Goal: Answer question/provide support: Share knowledge or assist other users

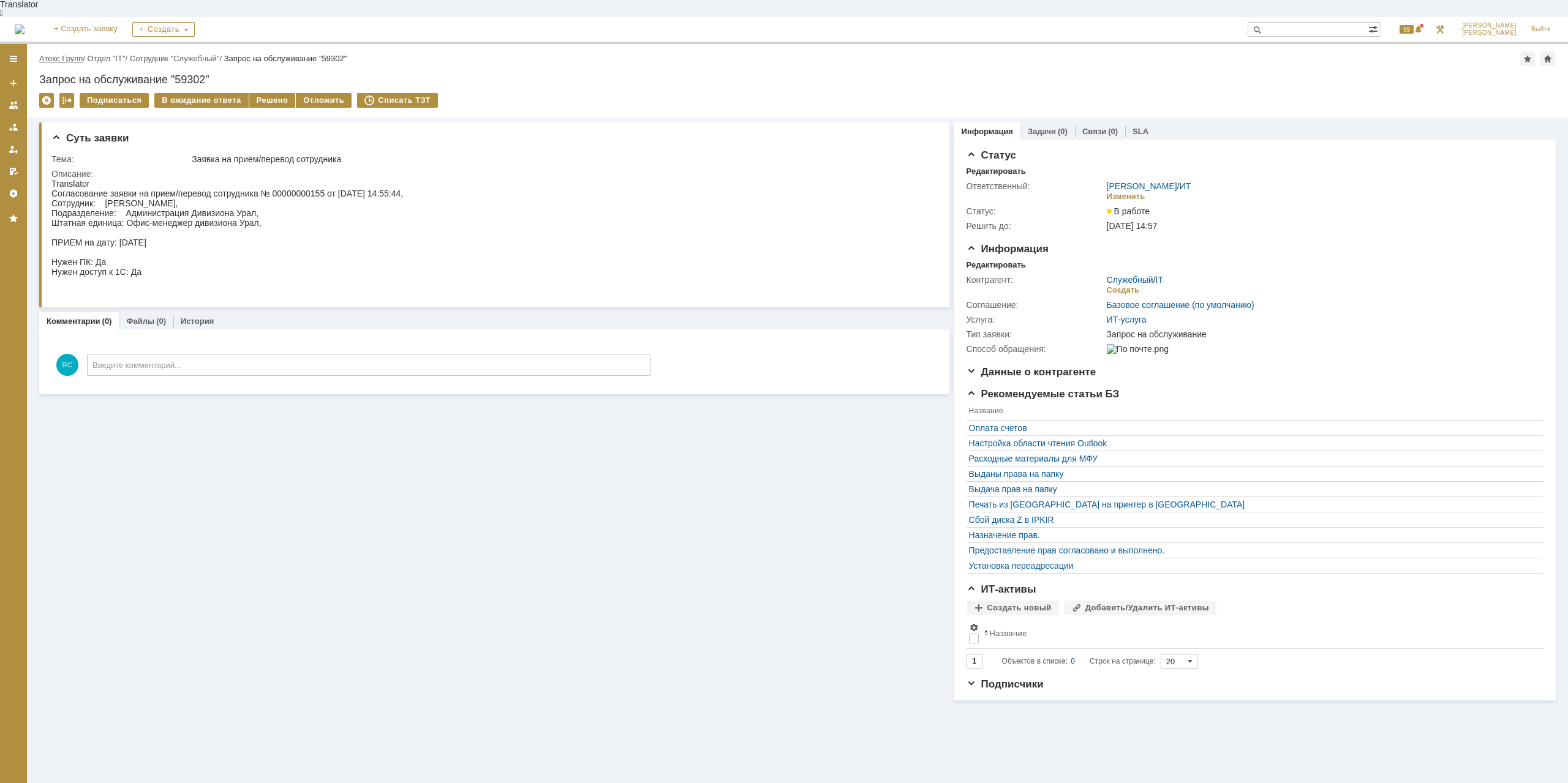
click at [71, 54] on link "Атекс Групп" at bounding box center [61, 59] width 43 height 9
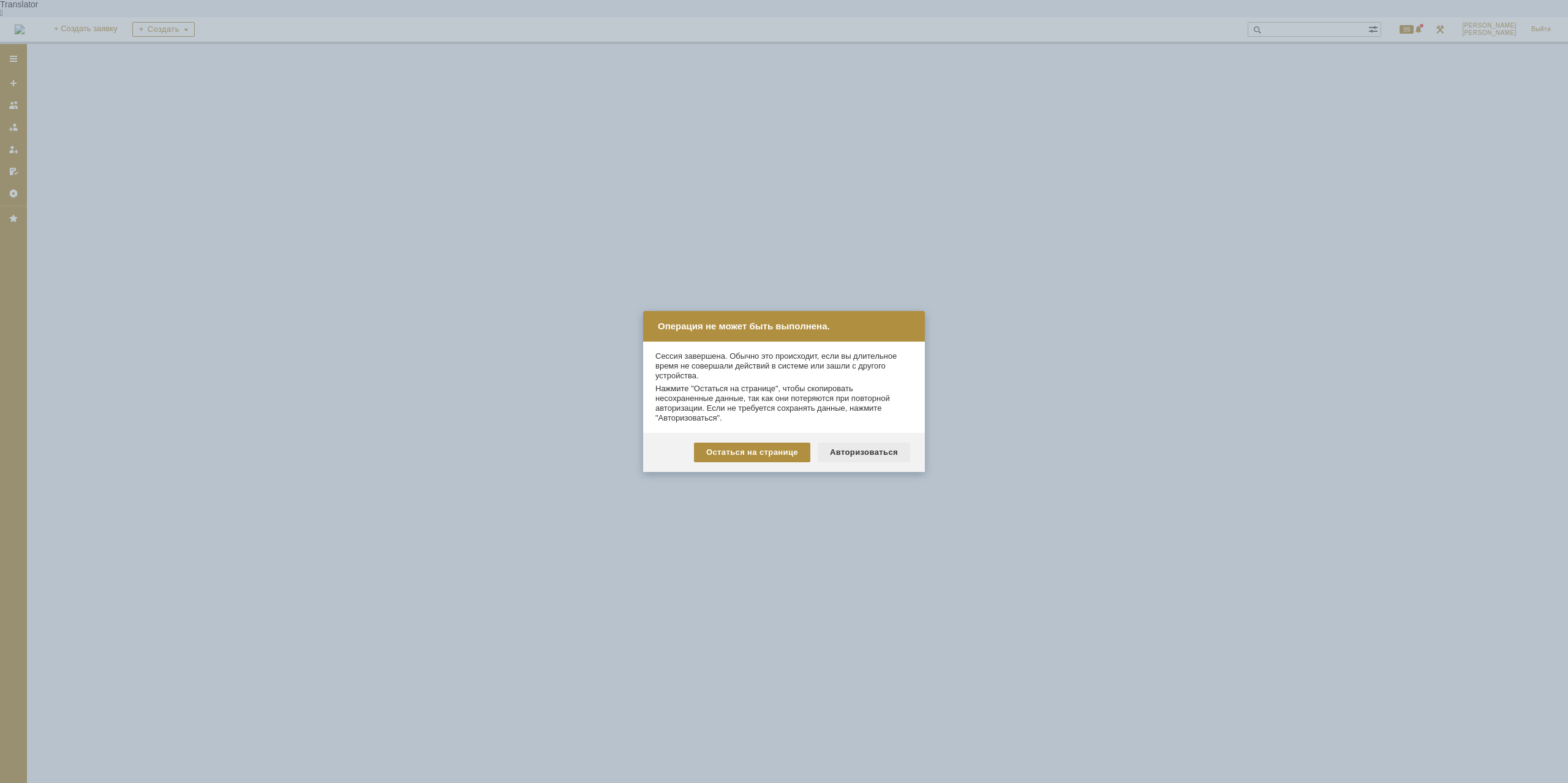
click at [855, 455] on div "Авторизоваться" at bounding box center [864, 452] width 92 height 20
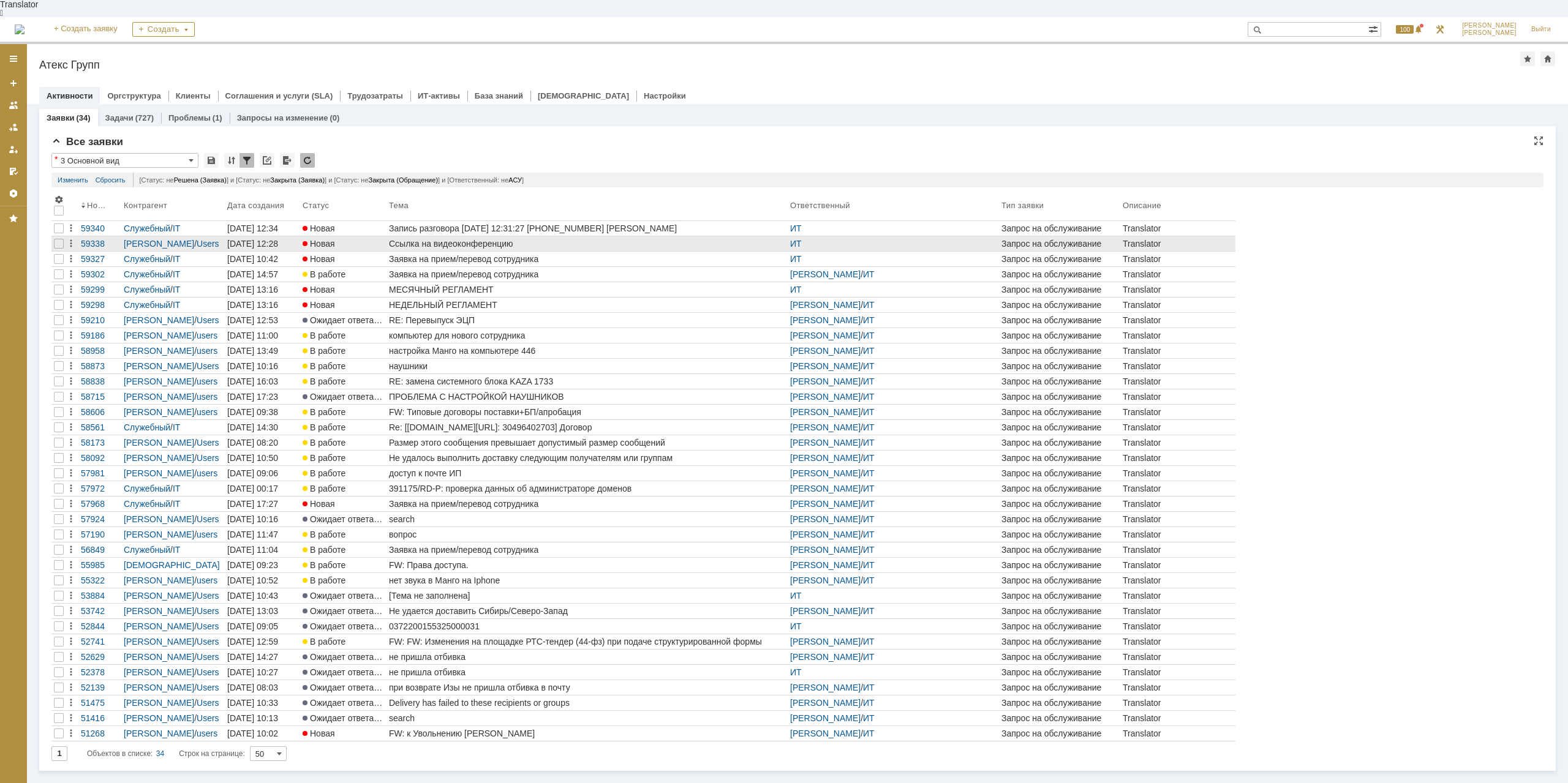
click at [460, 239] on div "Ссылка на видеоконференцию" at bounding box center [587, 243] width 396 height 10
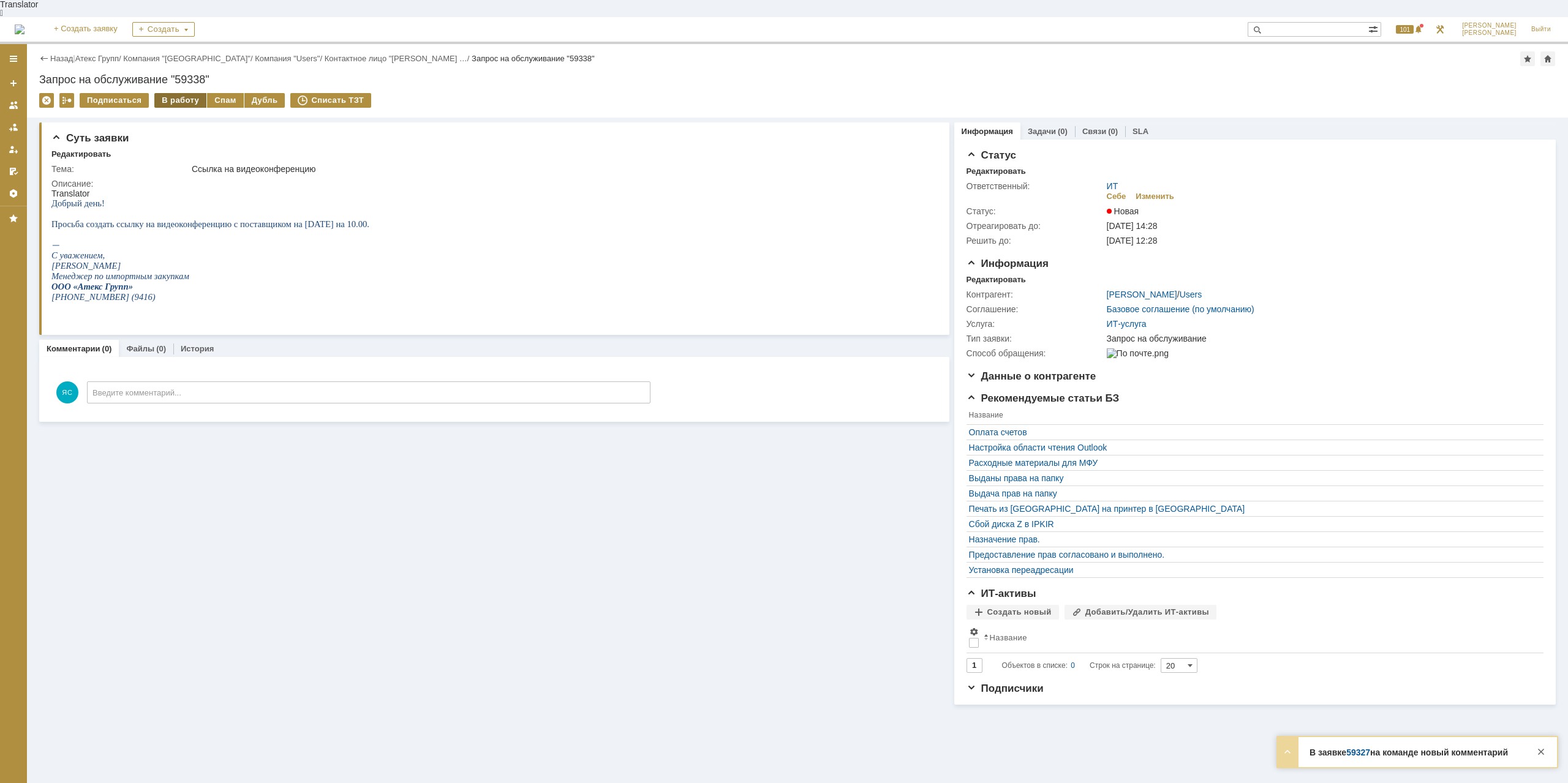
click at [163, 93] on div "В работу" at bounding box center [180, 100] width 52 height 15
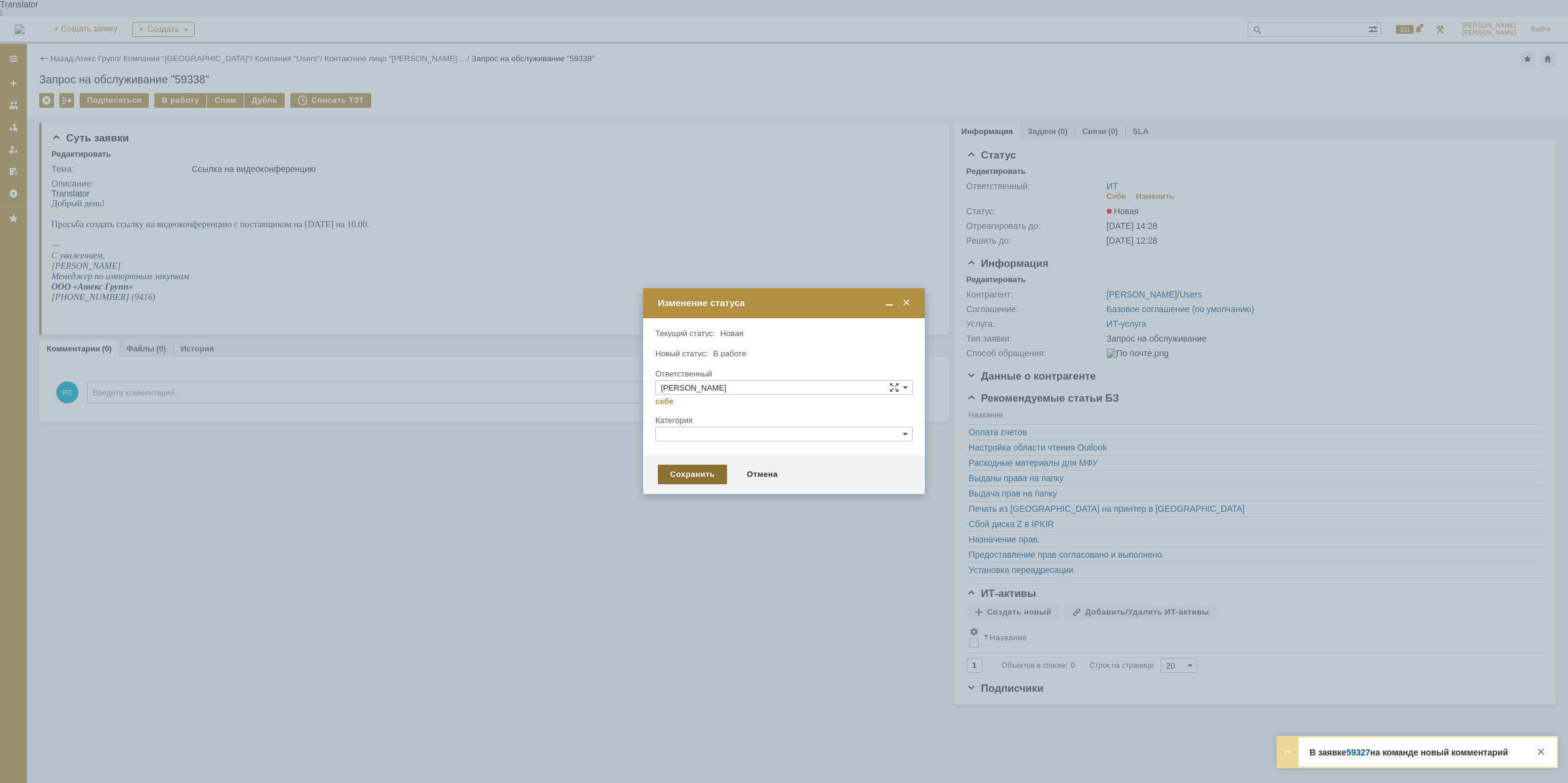
click at [689, 478] on div "Сохранить" at bounding box center [692, 474] width 69 height 20
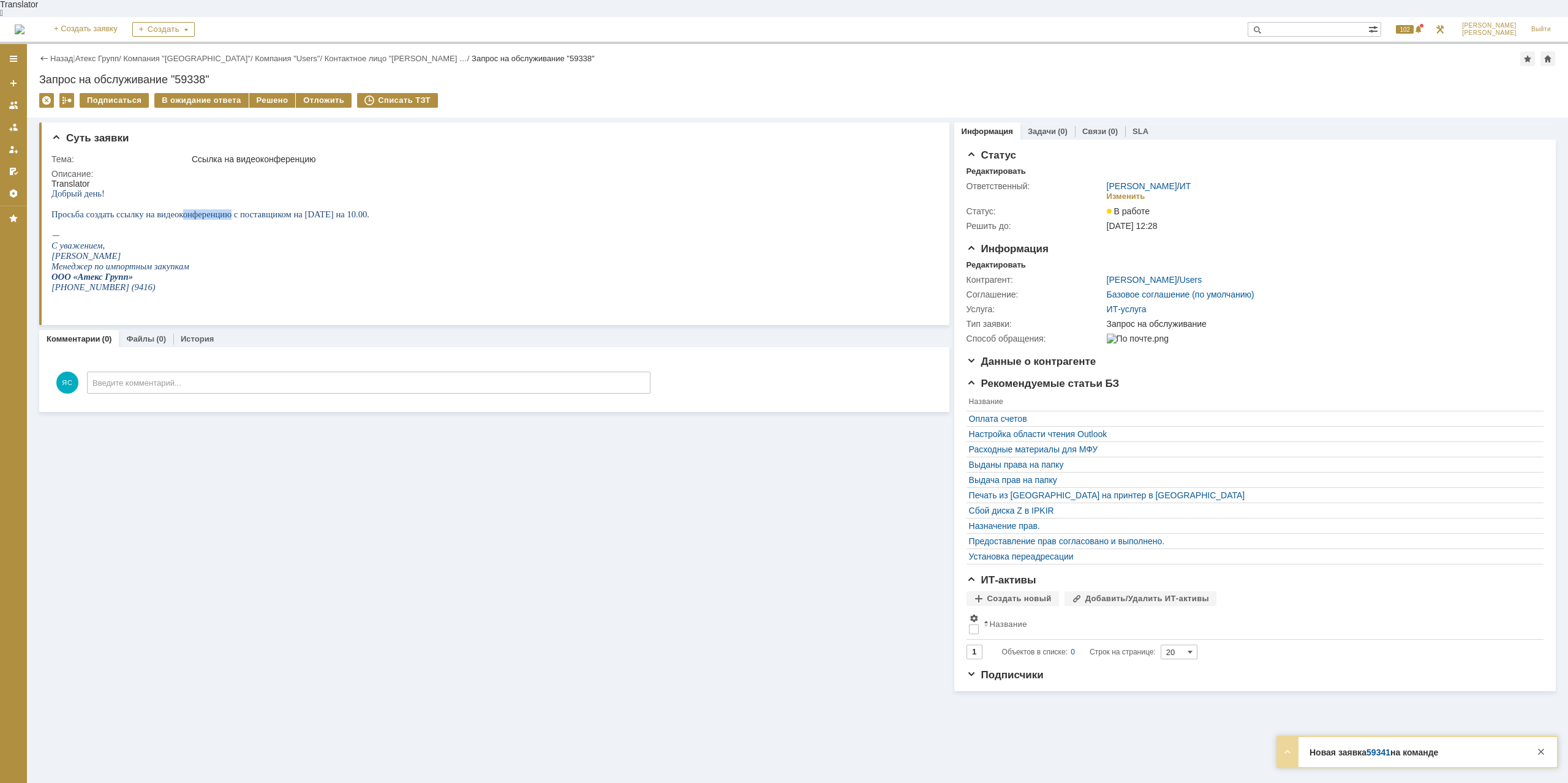
drag, startPoint x: 180, startPoint y: 205, endPoint x: 225, endPoint y: 206, distance: 45.0
click at [225, 206] on span "Добрый день! Просьба создать ссылку на видеоконференцию с поставщиком на четвер…" at bounding box center [210, 204] width 318 height 31
copy span "конференци"
click at [261, 93] on div "Решено" at bounding box center [272, 100] width 46 height 15
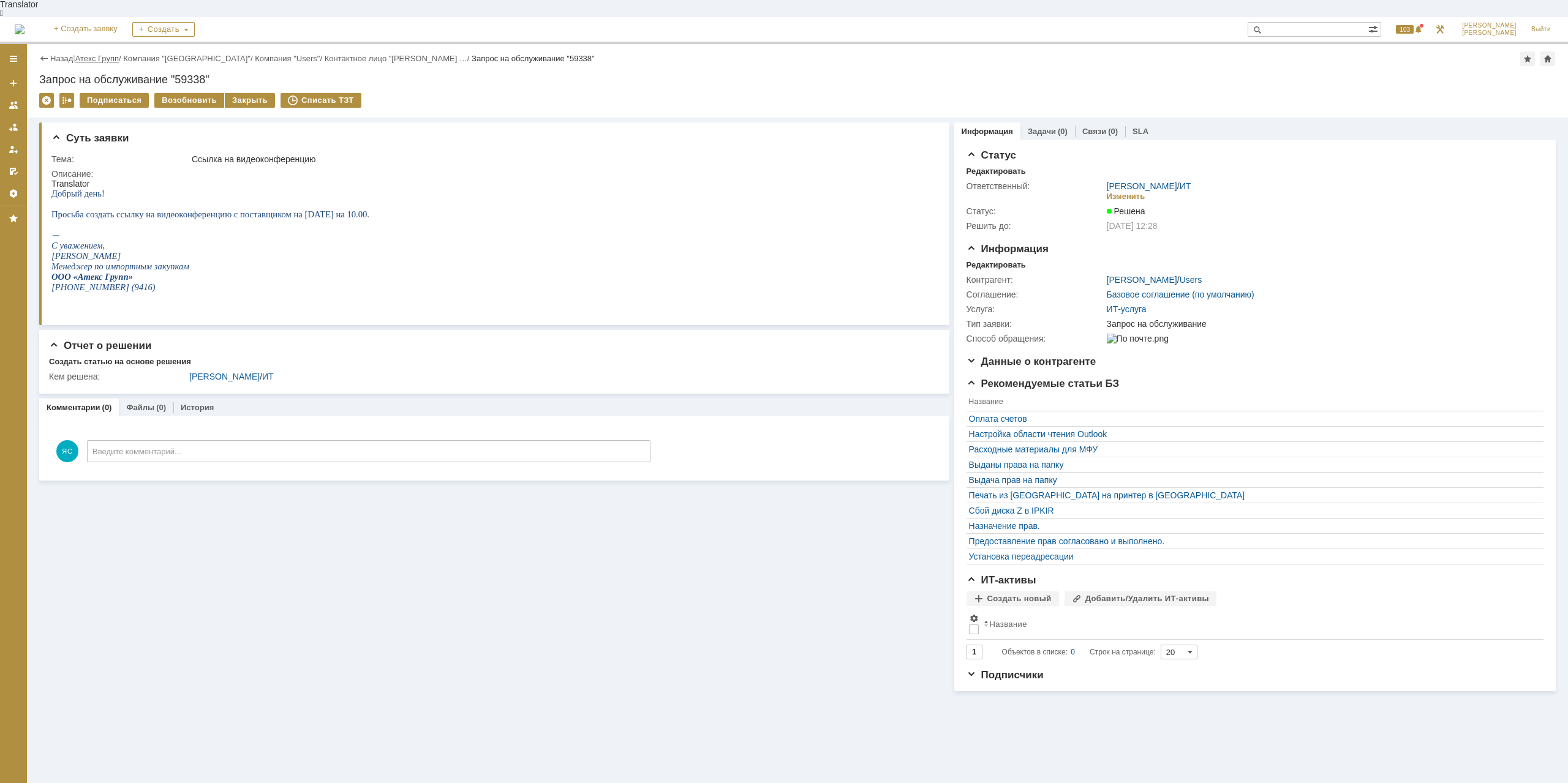
click at [107, 54] on link "Атекс Групп" at bounding box center [97, 59] width 43 height 9
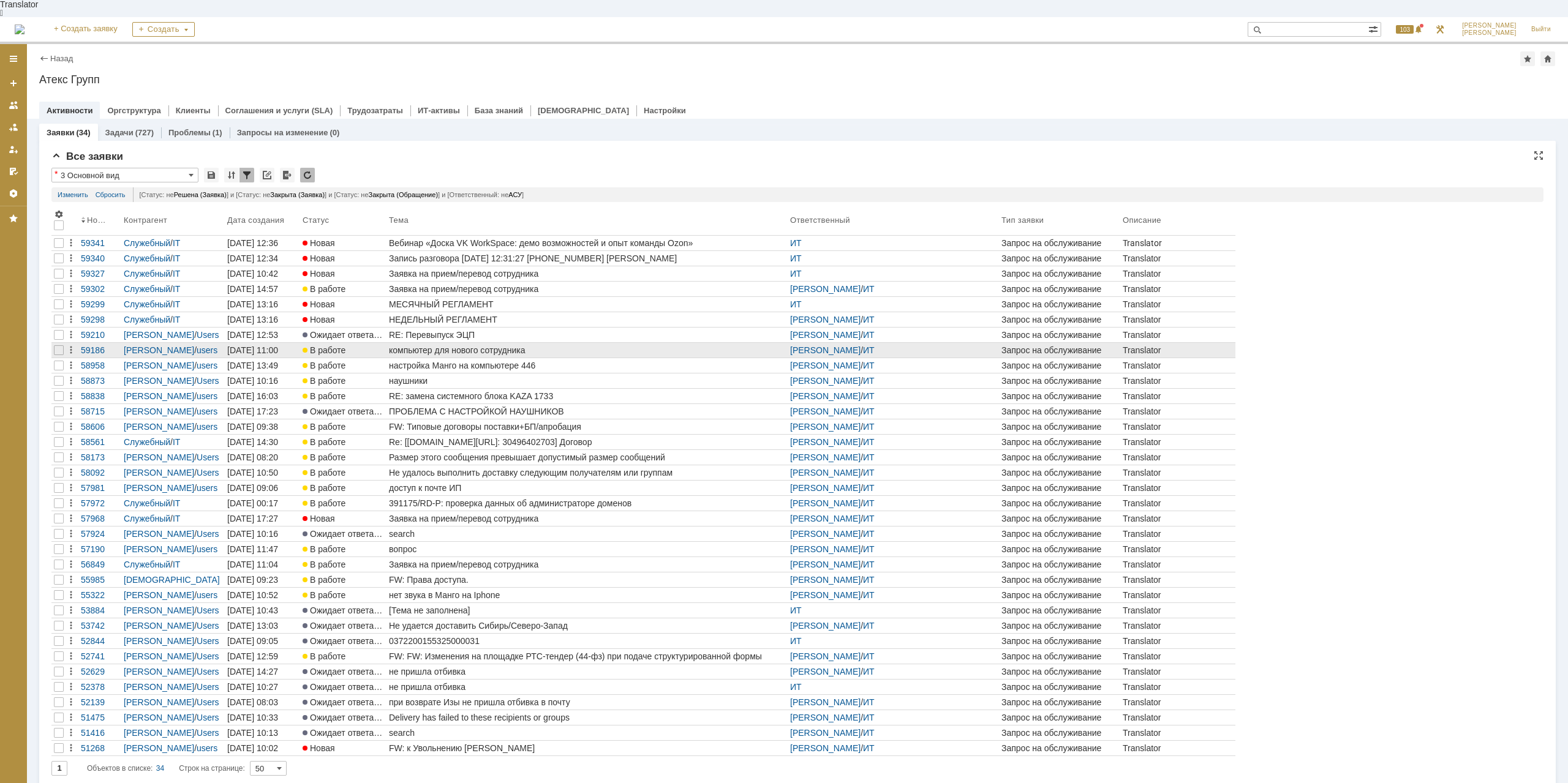
click at [487, 345] on div "компьютер для нового сотрудника" at bounding box center [587, 349] width 396 height 10
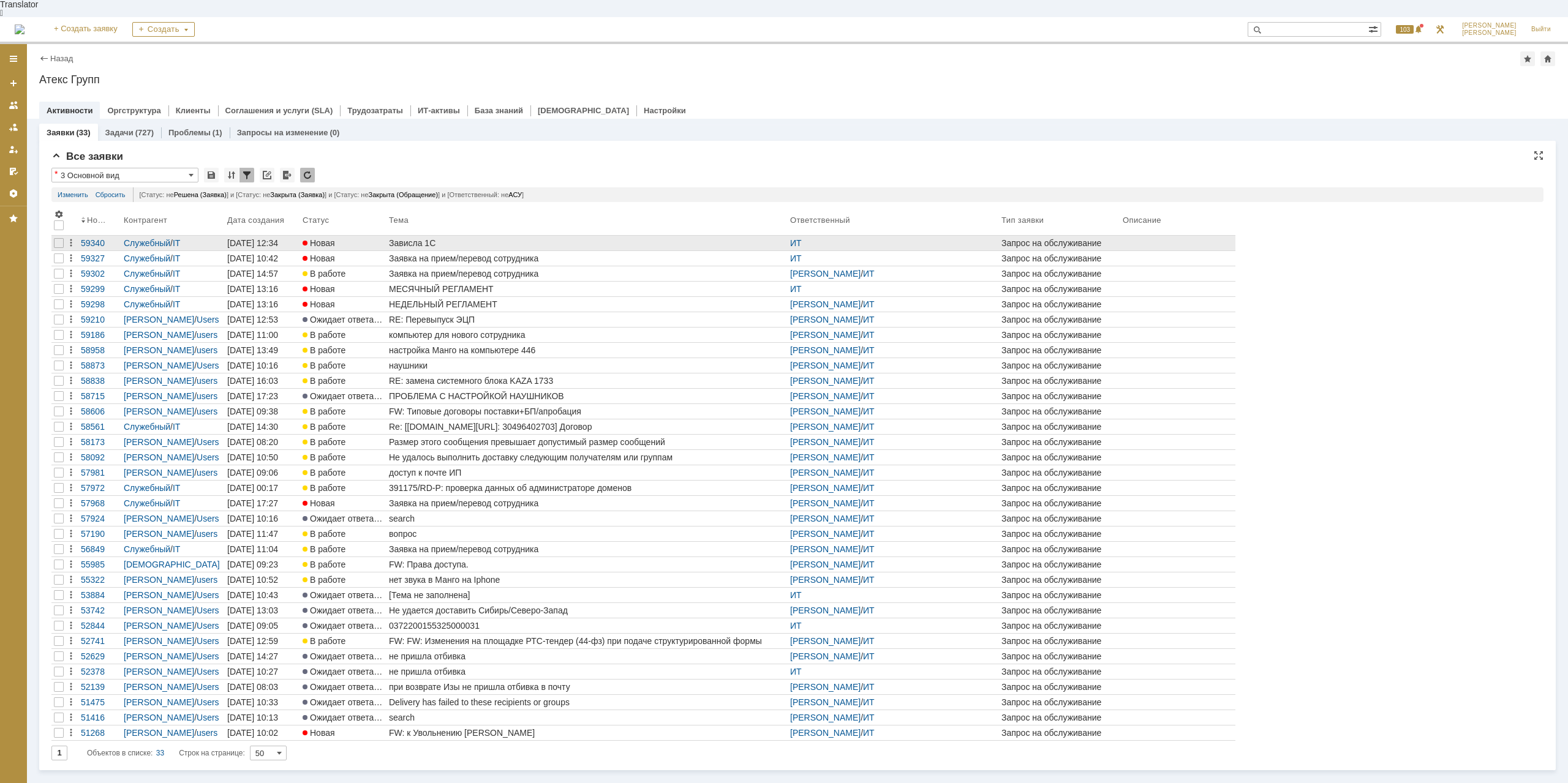
click at [413, 238] on div "Зависла 1С" at bounding box center [587, 243] width 396 height 10
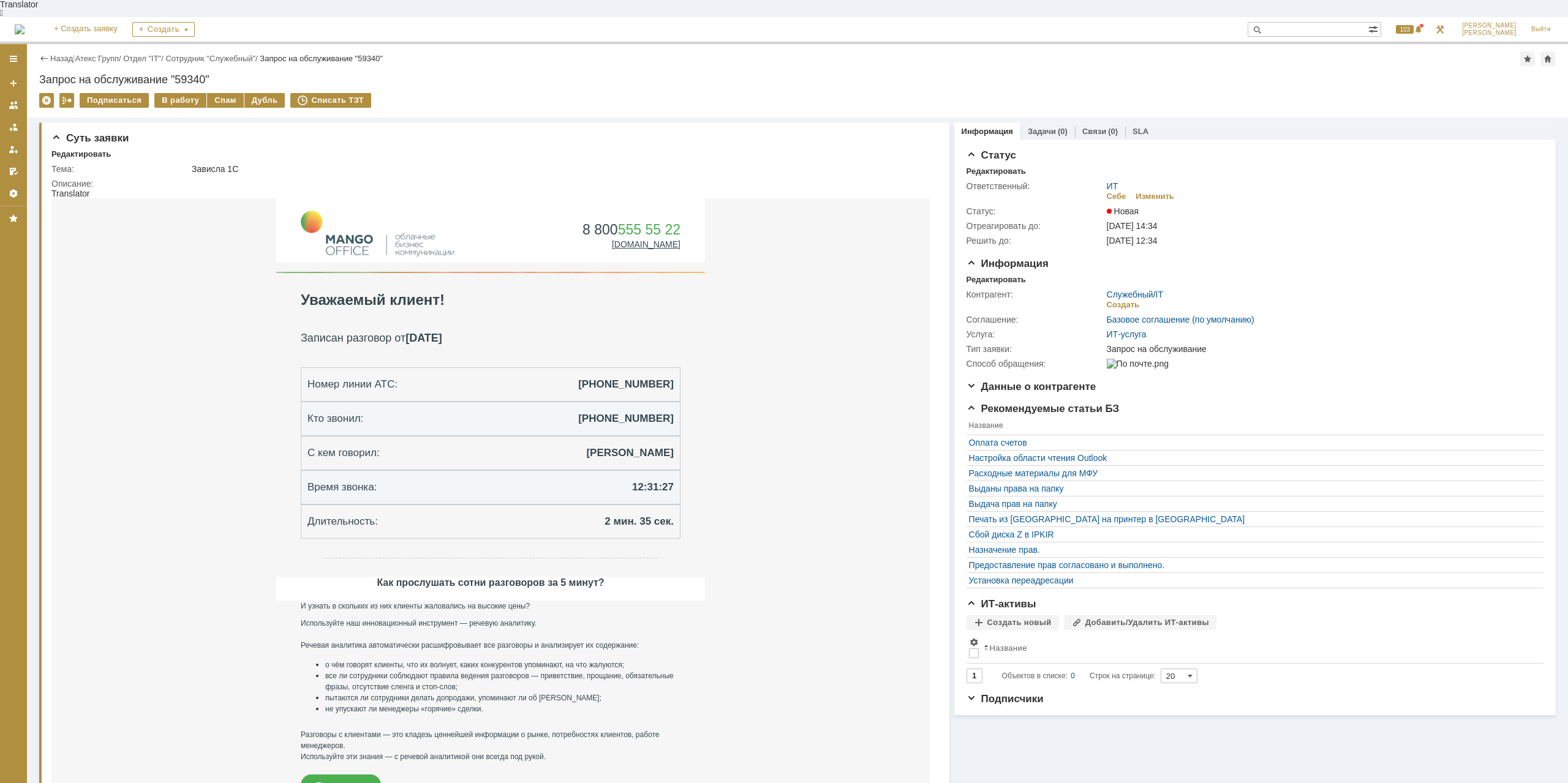
drag, startPoint x: 487, startPoint y: 384, endPoint x: 573, endPoint y: 398, distance: 87.1
click at [573, 398] on tbody "8 800 555 55 22 mango-office.ru | mango@mango-office.ru | +7 495 540 4444 | Оф.…" at bounding box center [490, 510] width 429 height 623
click at [444, 409] on p "Кто звонил:" at bounding box center [398, 418] width 181 height 21
click at [110, 54] on link "Атекс Групп" at bounding box center [97, 59] width 43 height 9
